Goal: Check status: Check status

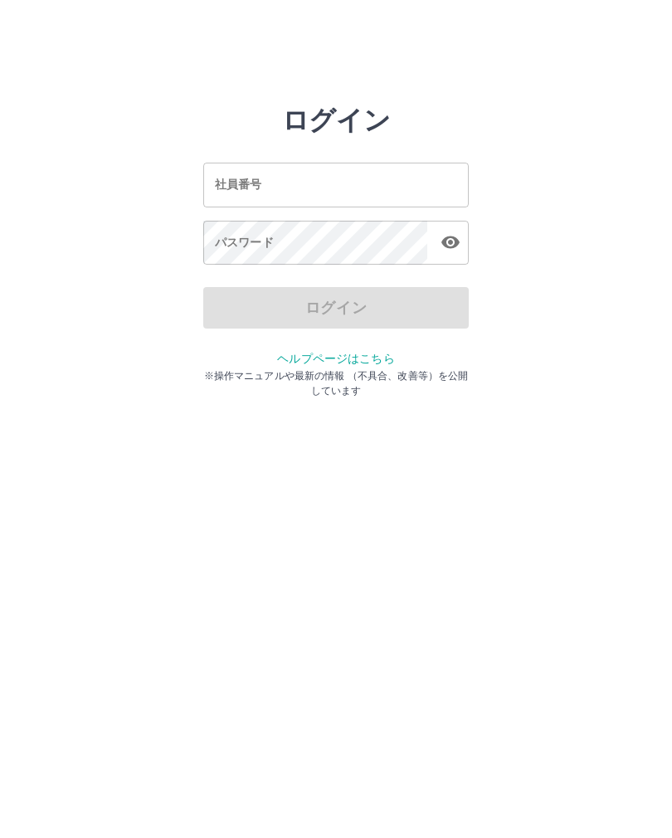
click at [368, 188] on input "社員番号" at bounding box center [336, 185] width 266 height 44
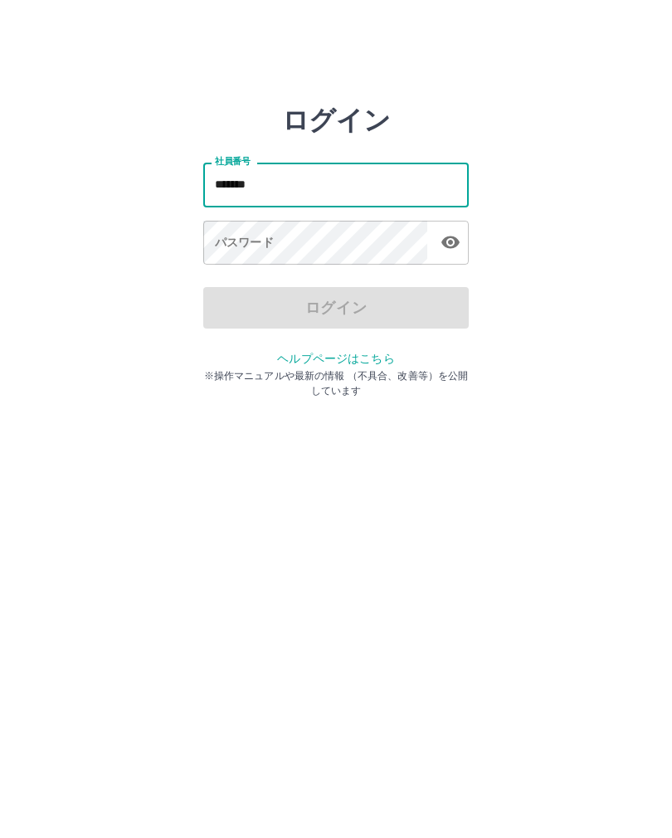
type input "*******"
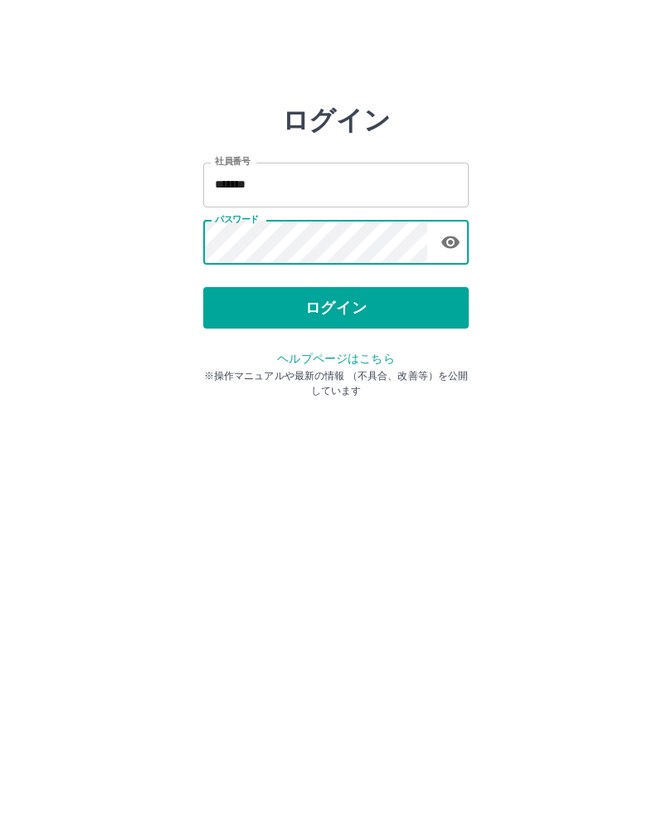
click at [416, 296] on button "ログイン" at bounding box center [336, 307] width 266 height 41
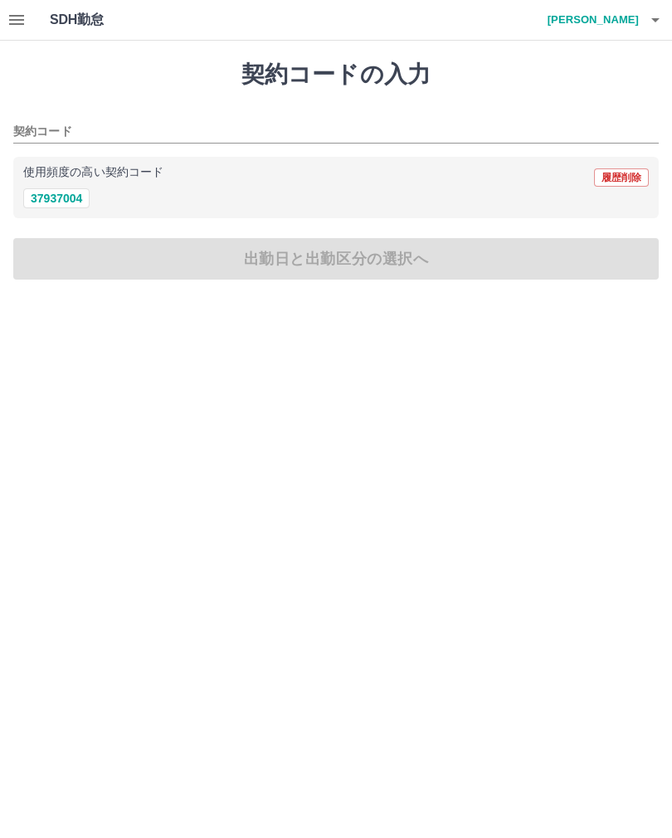
click at [18, 27] on icon "button" at bounding box center [17, 20] width 20 height 20
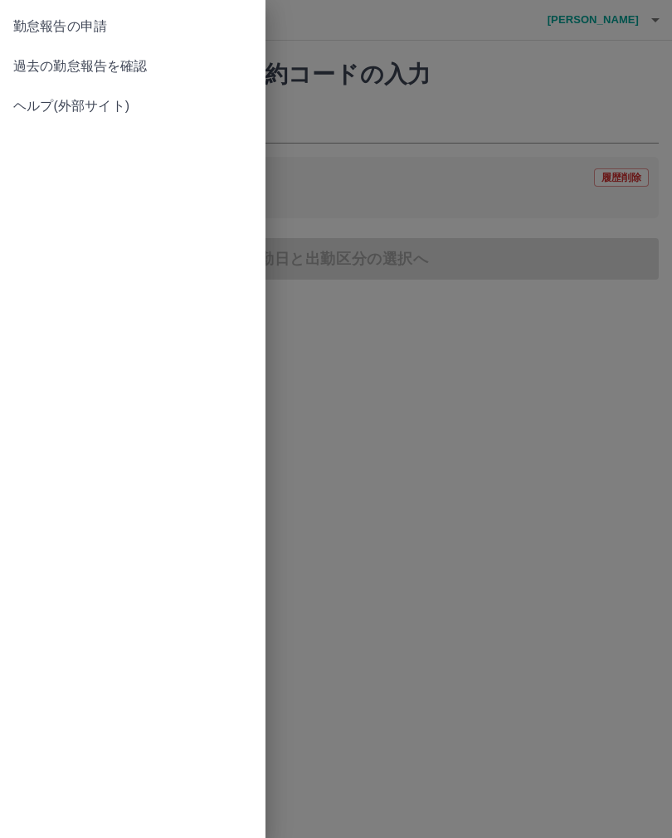
click at [189, 70] on span "過去の勤怠報告を確認" at bounding box center [132, 66] width 239 height 20
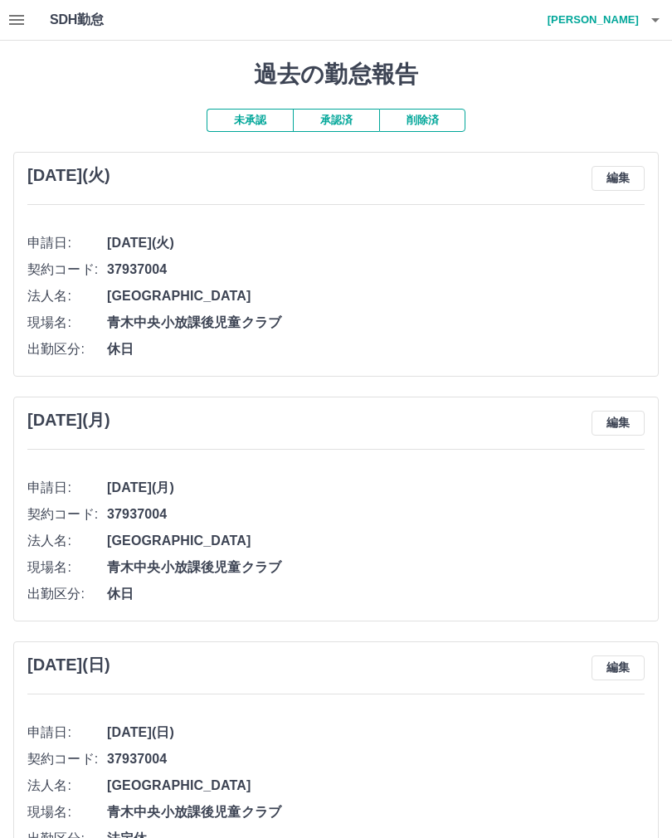
click at [335, 115] on button "承認済" at bounding box center [336, 120] width 86 height 23
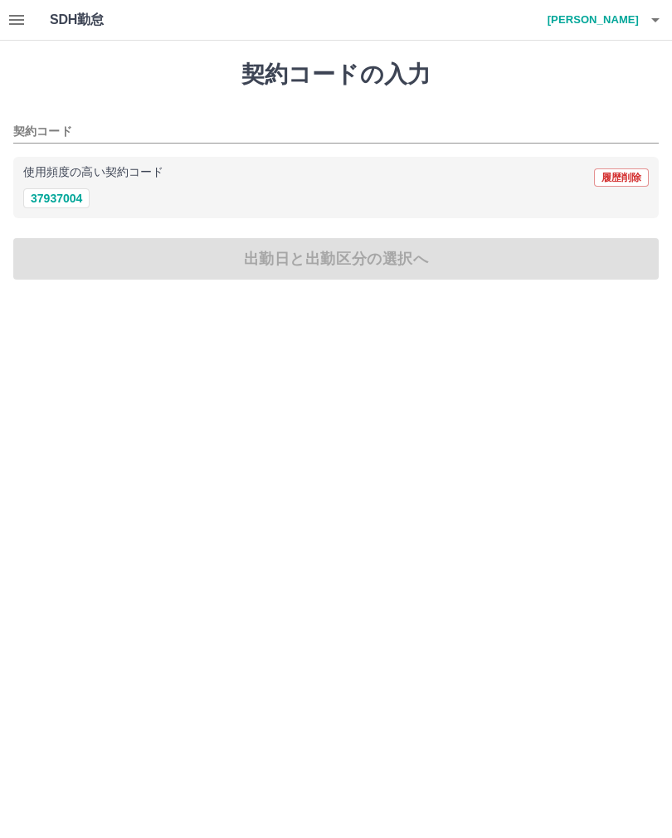
click at [665, 24] on button "button" at bounding box center [655, 20] width 33 height 40
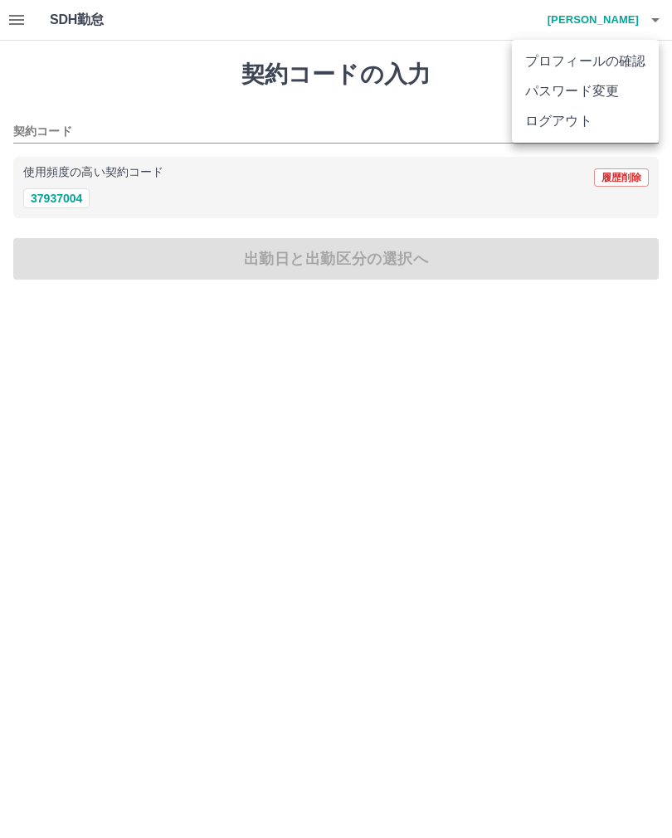
click at [558, 130] on li "ログアウト" at bounding box center [585, 121] width 147 height 30
